Goal: Book appointment/travel/reservation

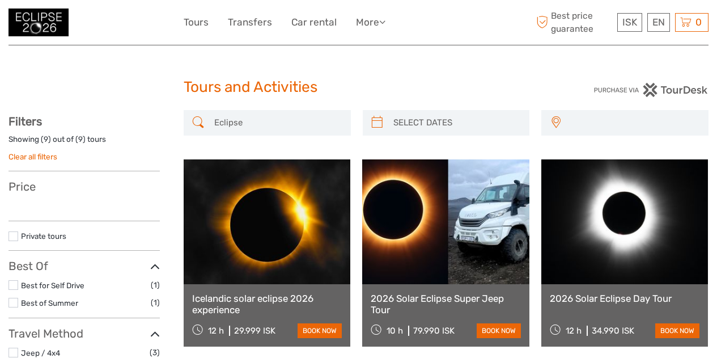
select select
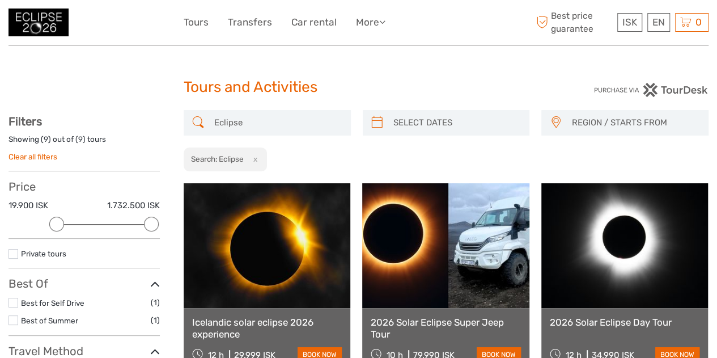
click at [57, 19] on img at bounding box center [39, 23] width 60 height 28
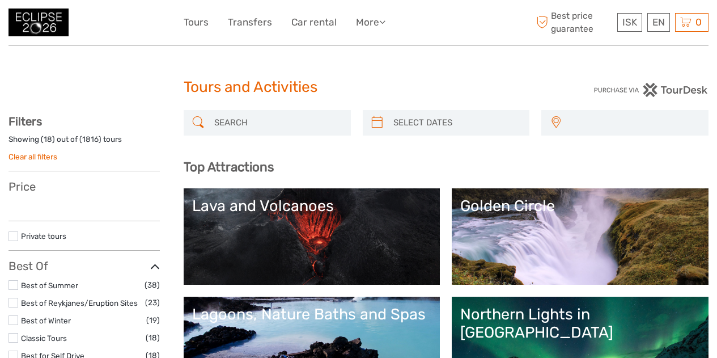
select select
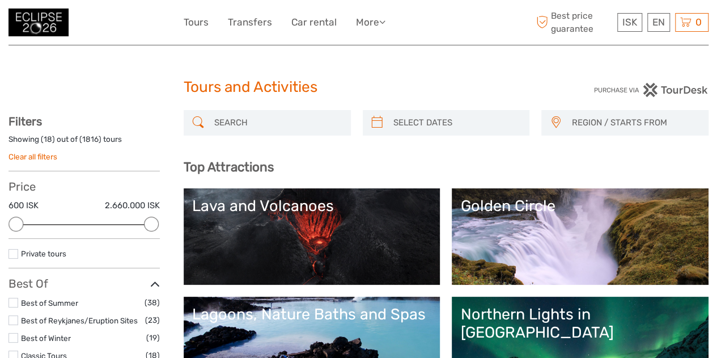
click at [53, 25] on img at bounding box center [39, 23] width 60 height 28
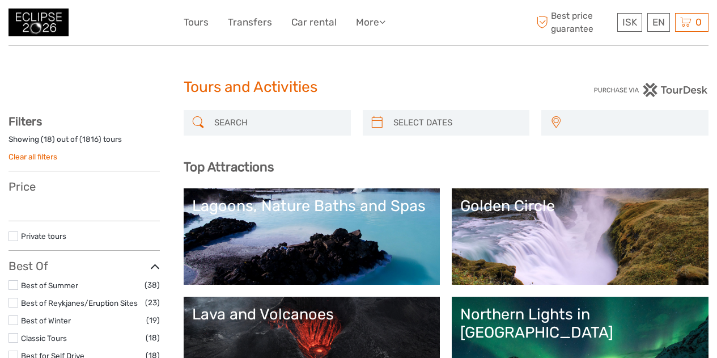
select select
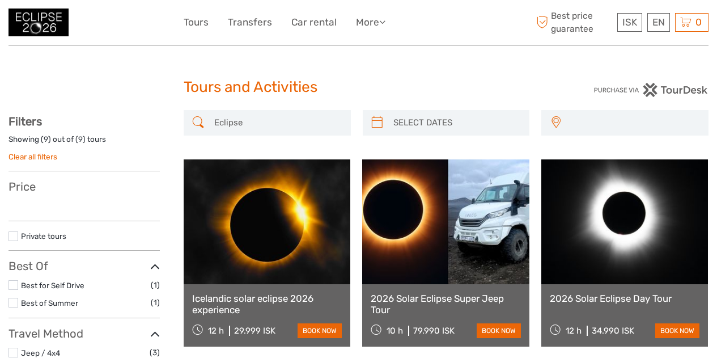
select select
